Goal: Entertainment & Leisure: Consume media (video, audio)

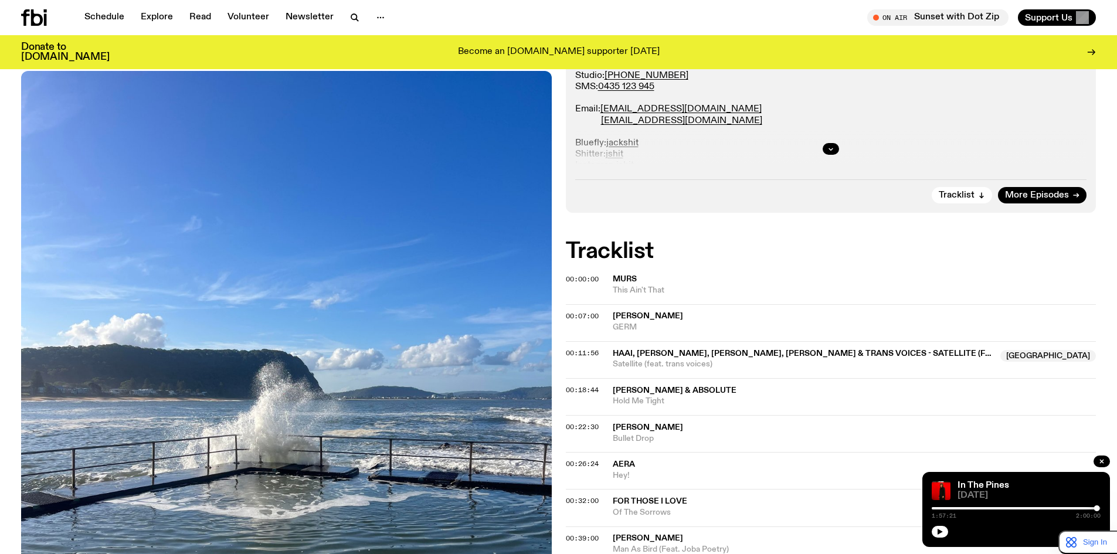
scroll to position [284, 0]
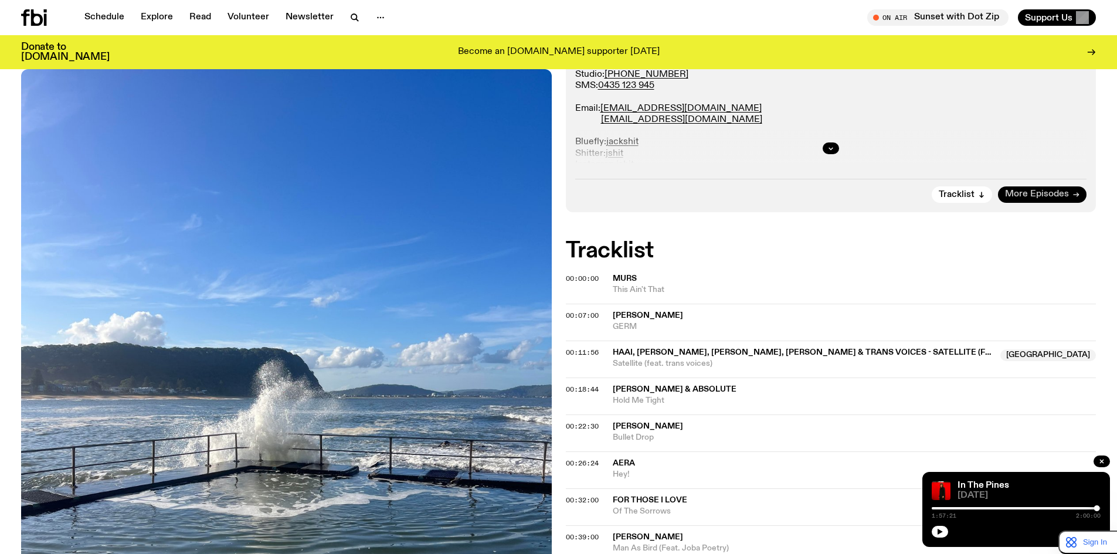
click at [1042, 194] on span "More Episodes" at bounding box center [1037, 194] width 64 height 9
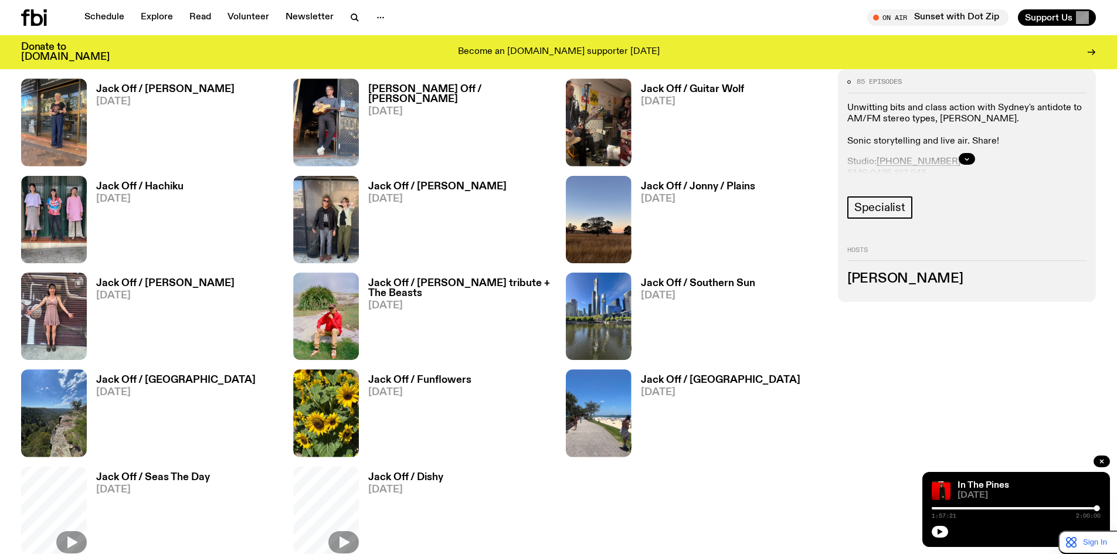
scroll to position [675, 0]
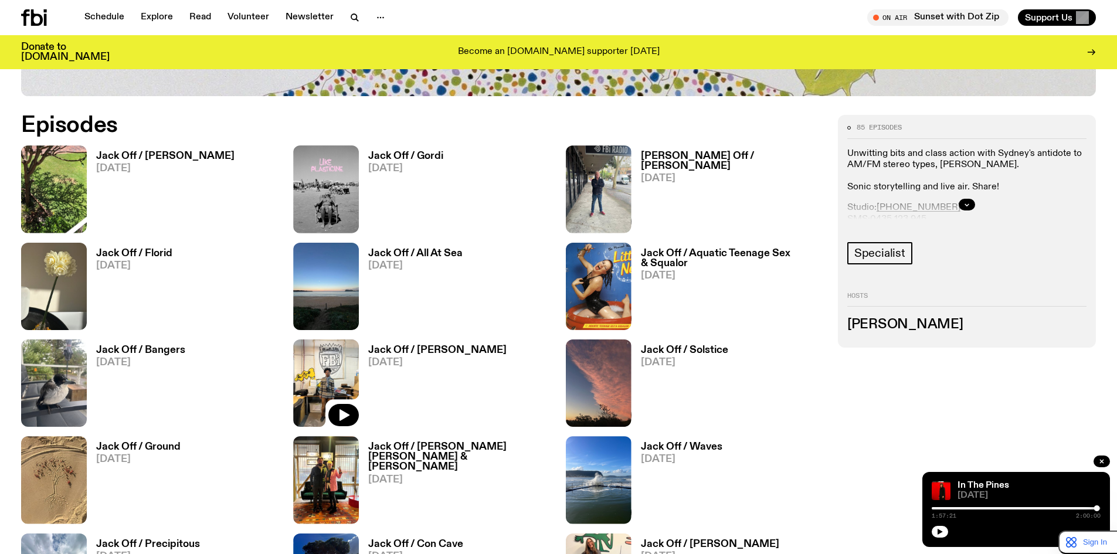
click at [331, 357] on img at bounding box center [326, 382] width 66 height 87
